Goal: Transaction & Acquisition: Purchase product/service

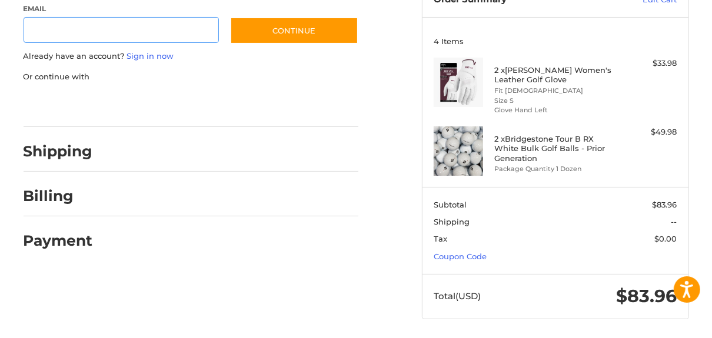
scroll to position [138, 0]
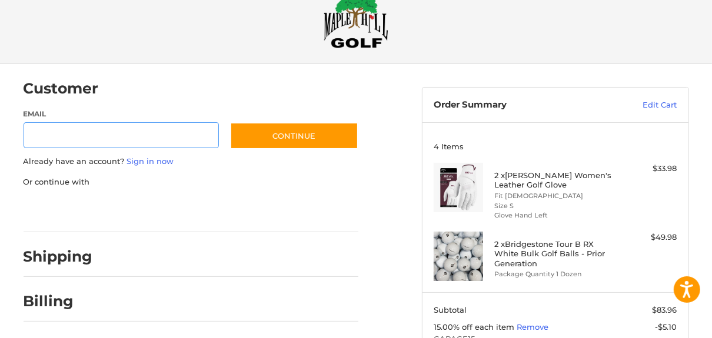
scroll to position [26, 0]
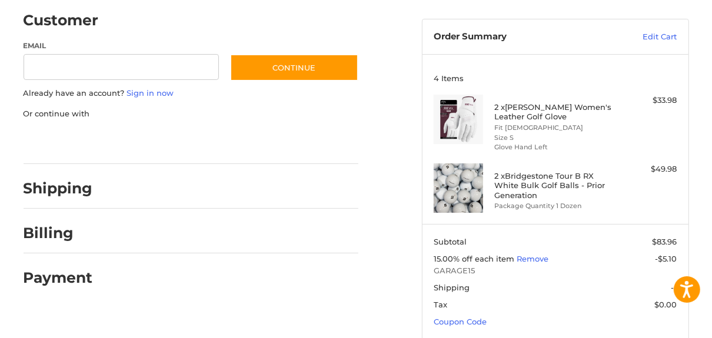
scroll to position [119, 0]
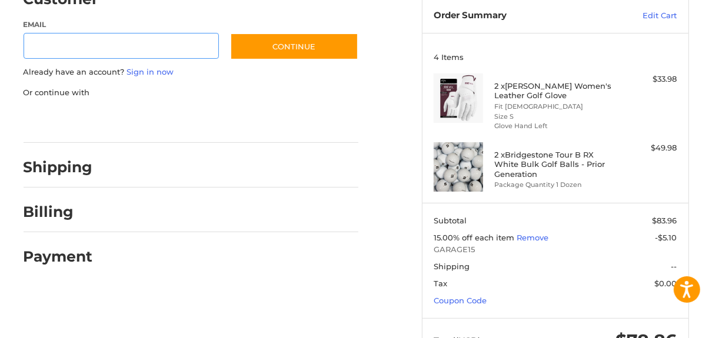
click at [57, 48] on input "Email" at bounding box center [121, 46] width 195 height 26
type input "**********"
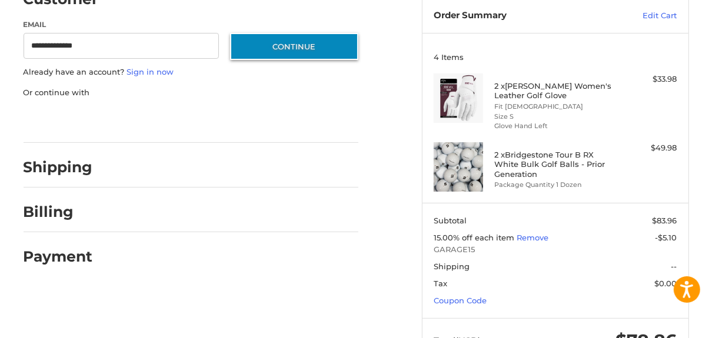
click at [262, 56] on button "Continue" at bounding box center [294, 46] width 128 height 27
